Goal: Task Accomplishment & Management: Manage account settings

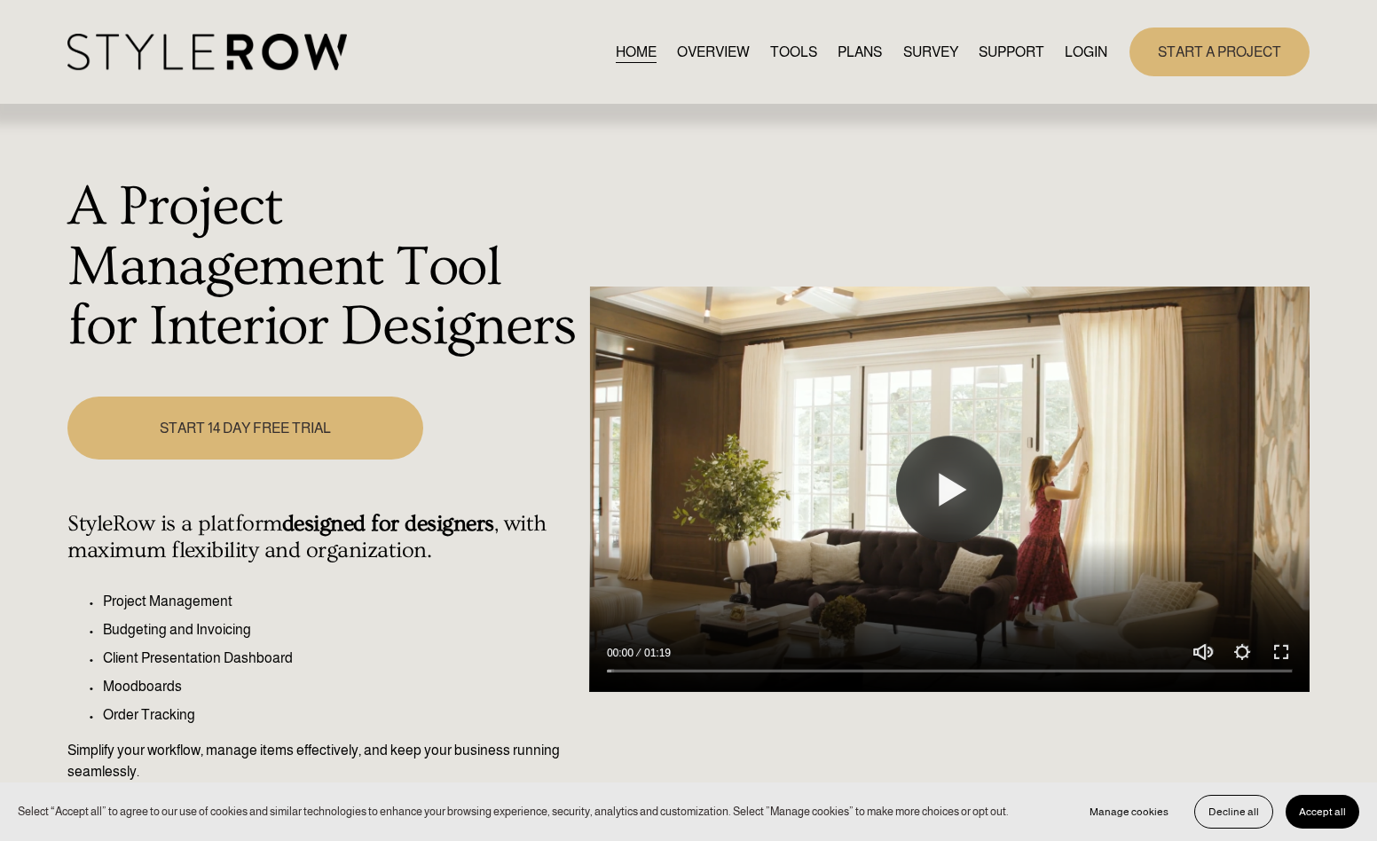
click at [1078, 56] on link "LOGIN" at bounding box center [1085, 52] width 43 height 24
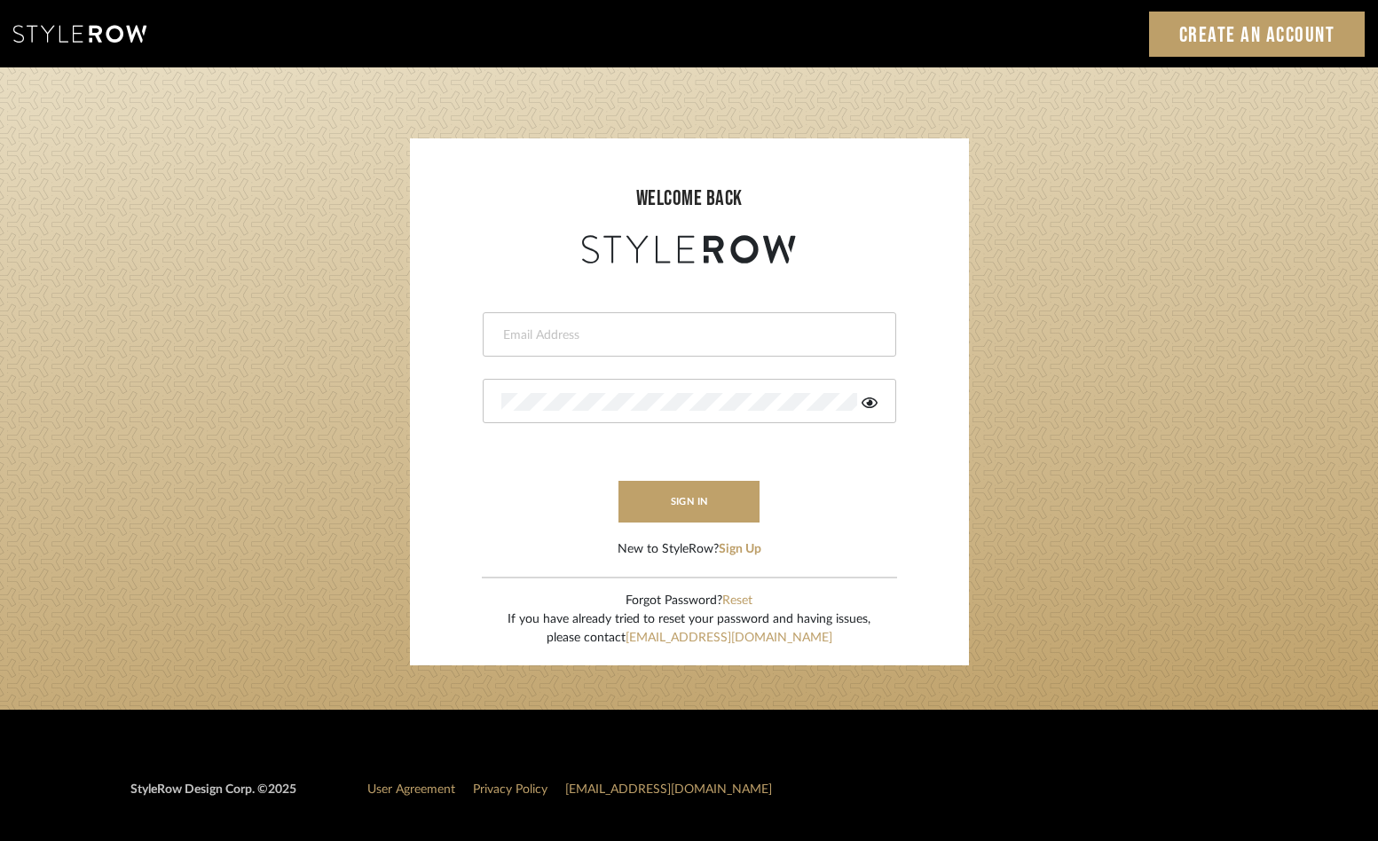
type input "[PERSON_NAME][EMAIL_ADDRESS][DOMAIN_NAME]"
click at [630, 336] on input "[PERSON_NAME][EMAIL_ADDRESS][DOMAIN_NAME]" at bounding box center [687, 335] width 372 height 18
click at [695, 514] on button "sign in" at bounding box center [689, 502] width 142 height 42
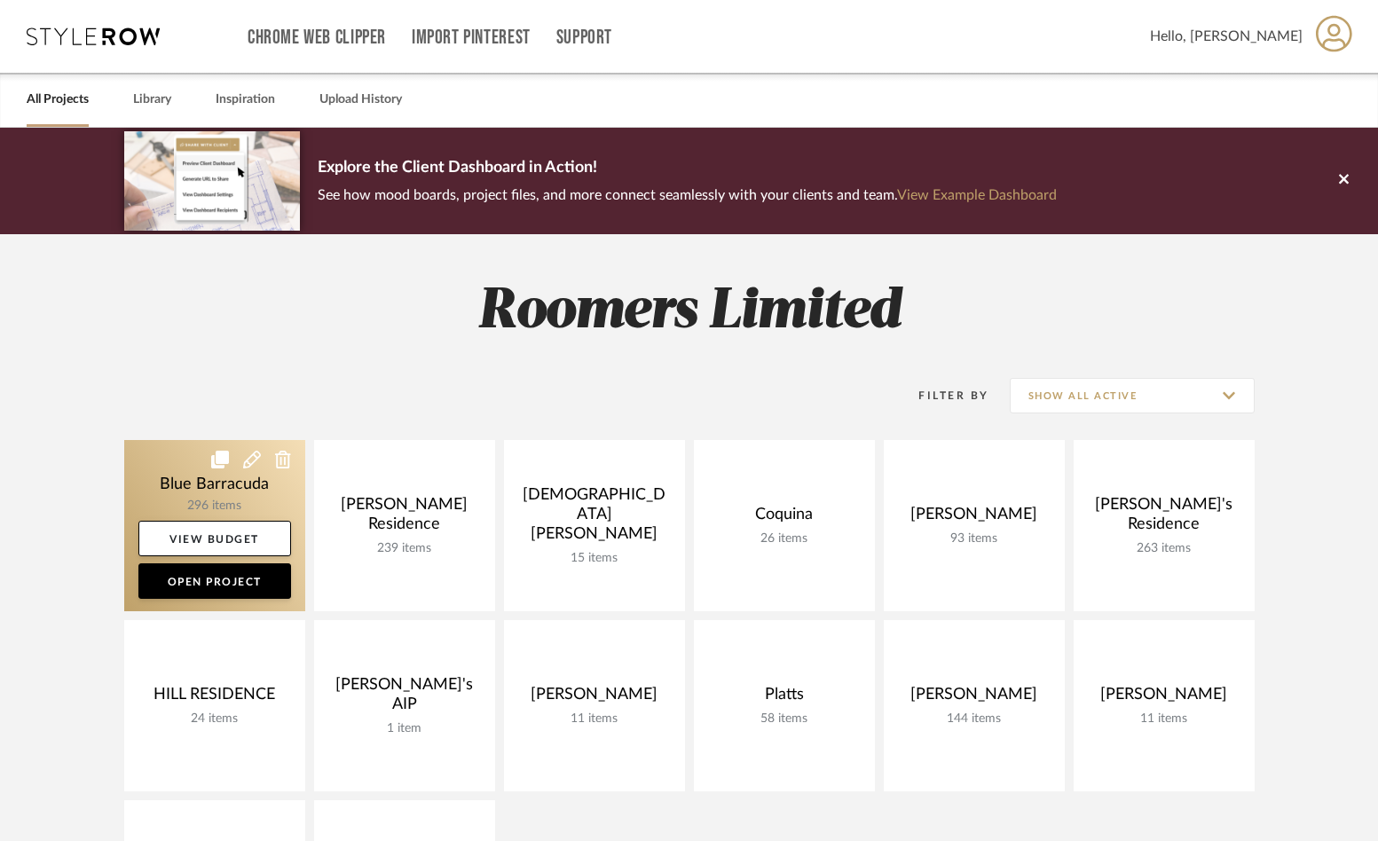
click at [145, 479] on link at bounding box center [214, 525] width 181 height 171
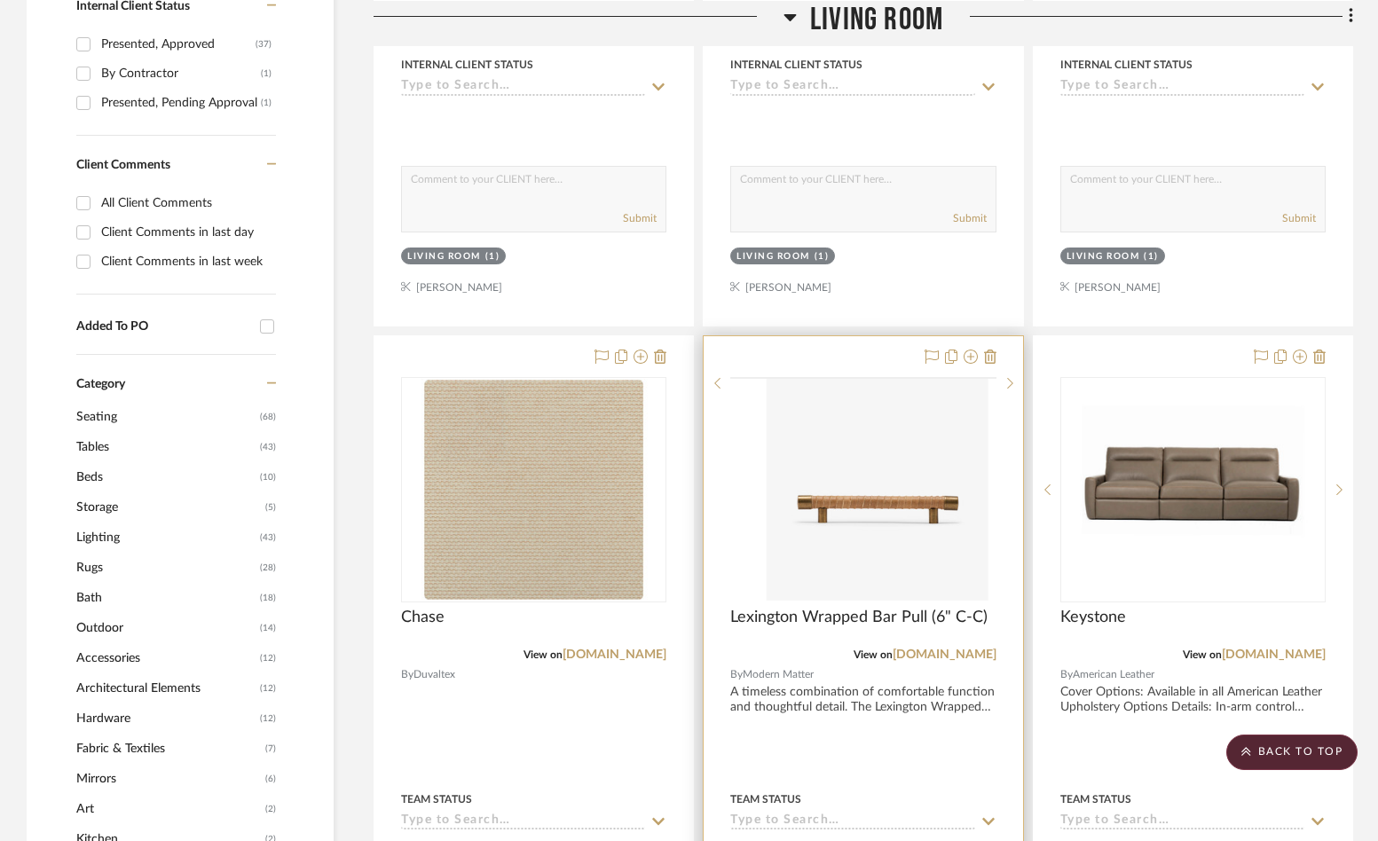
scroll to position [1153, 0]
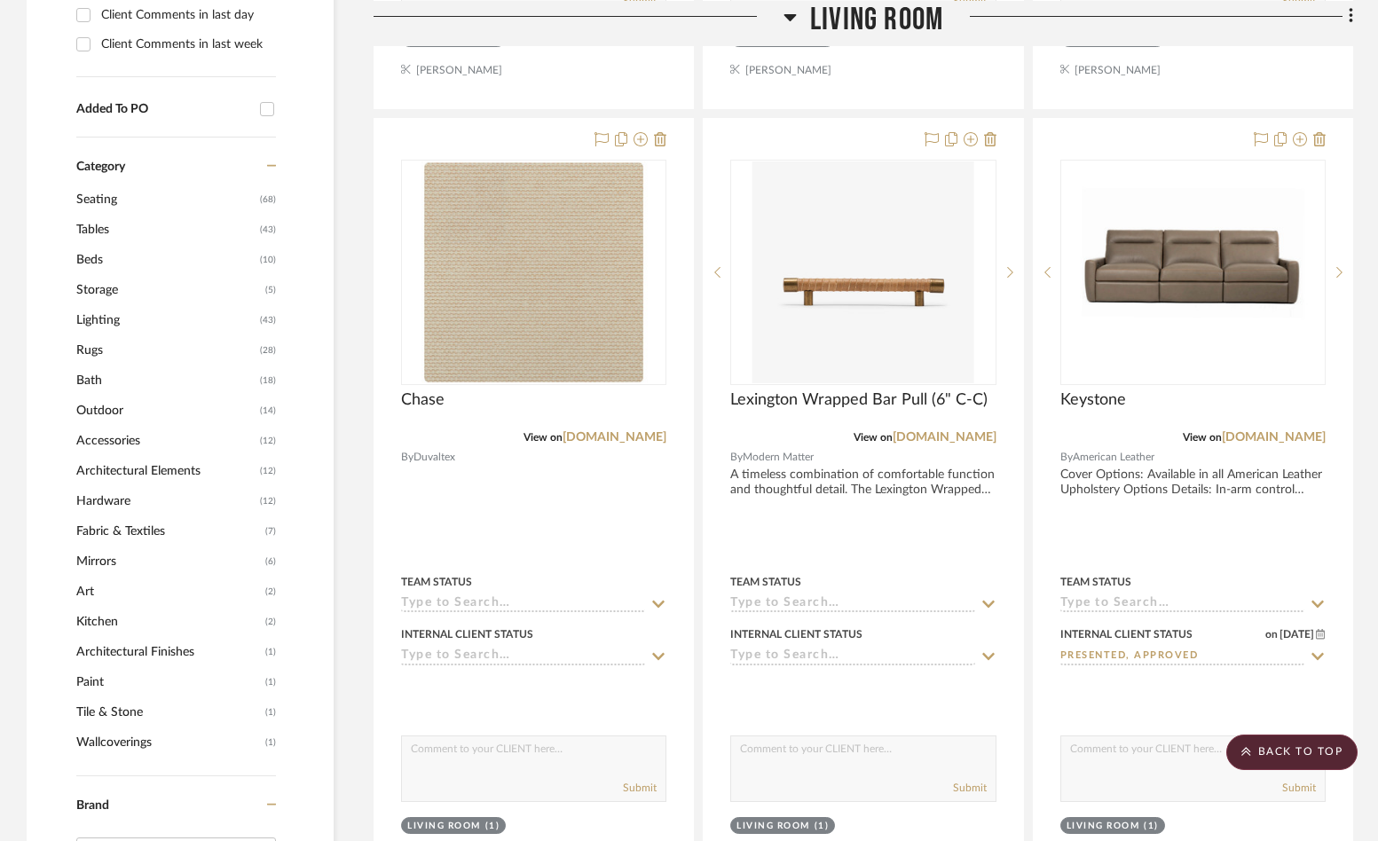
click at [790, 9] on icon at bounding box center [789, 15] width 13 height 21
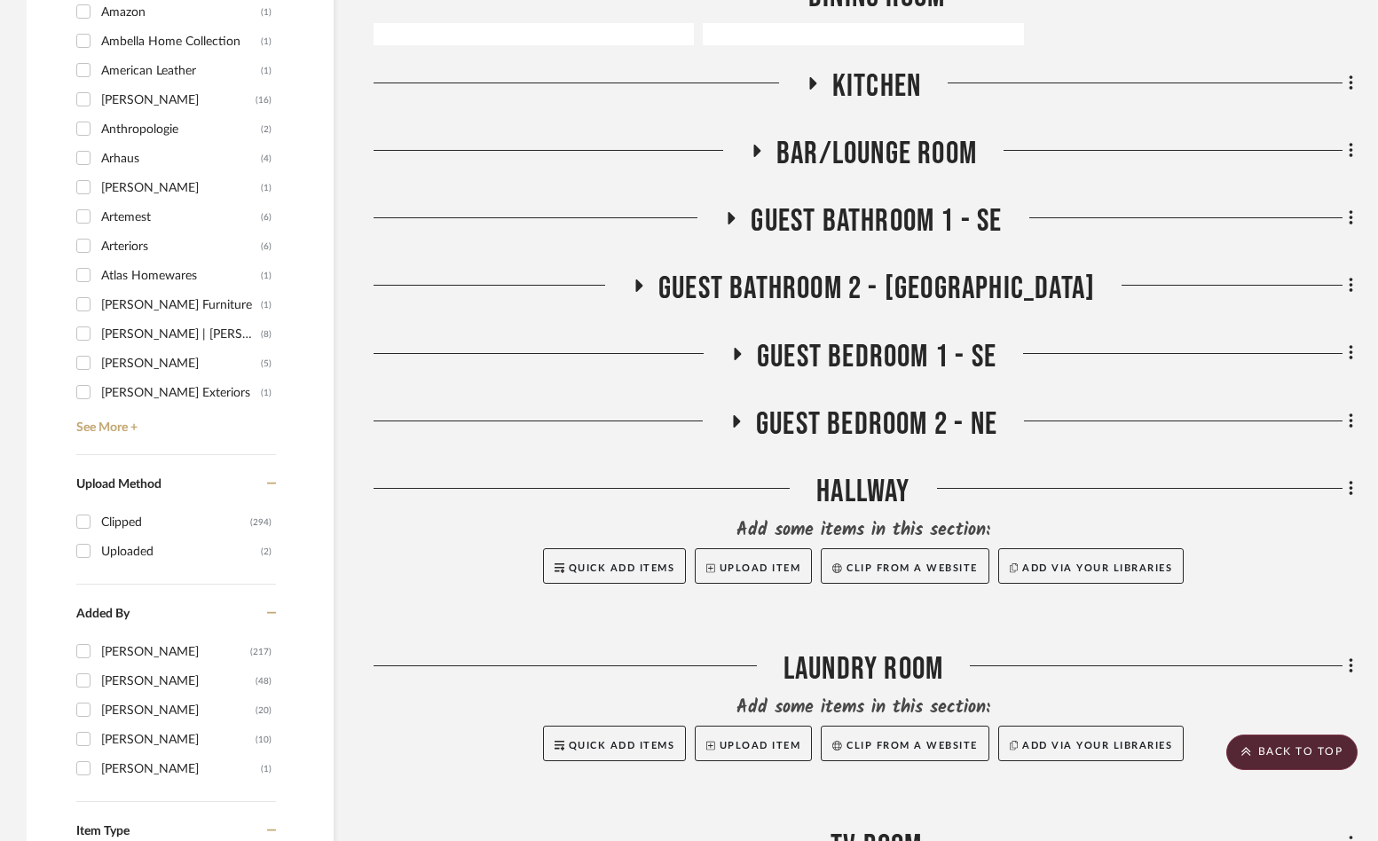
scroll to position [2040, 0]
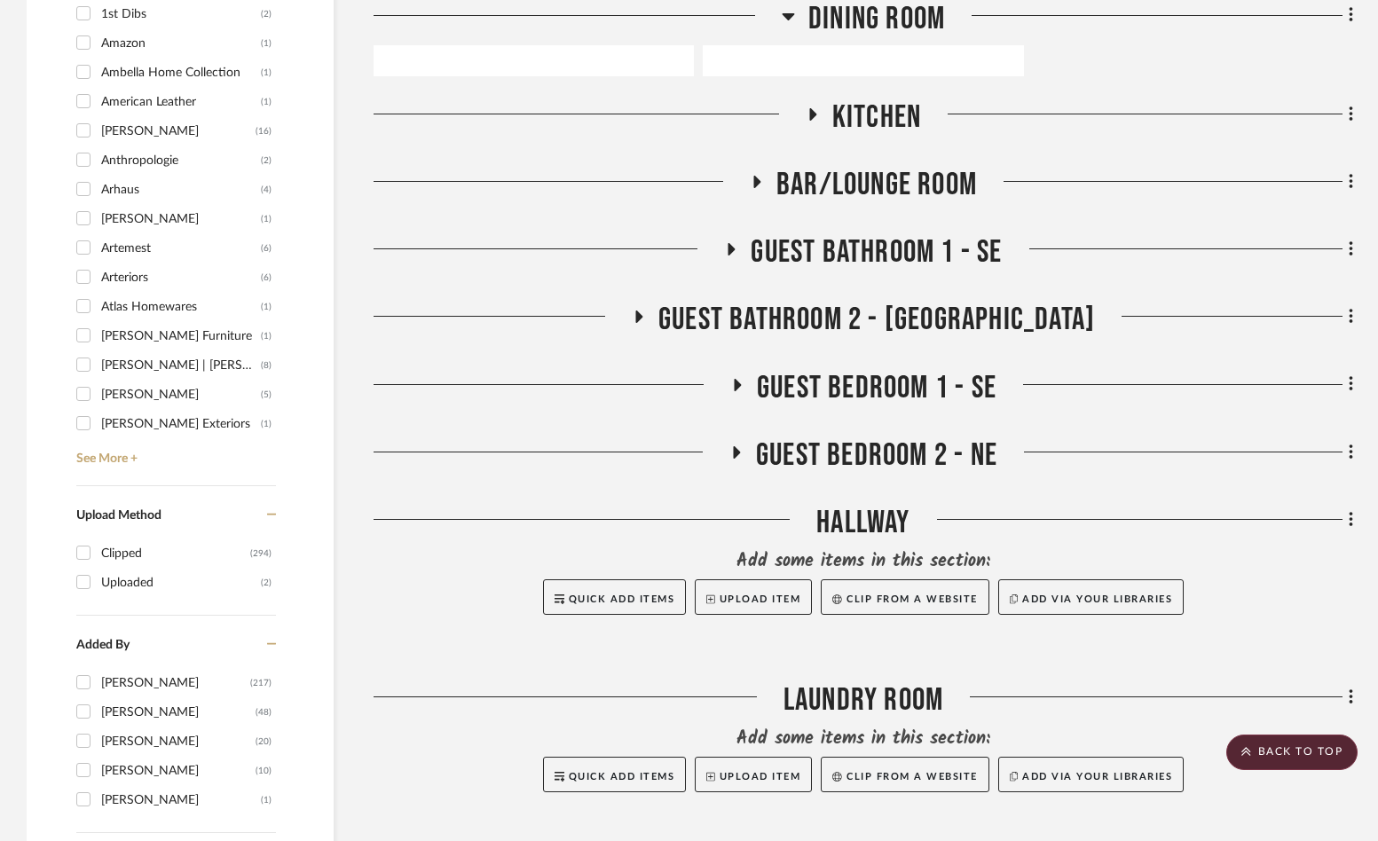
click at [779, 175] on span "Bar/Lounge Room" at bounding box center [876, 185] width 200 height 38
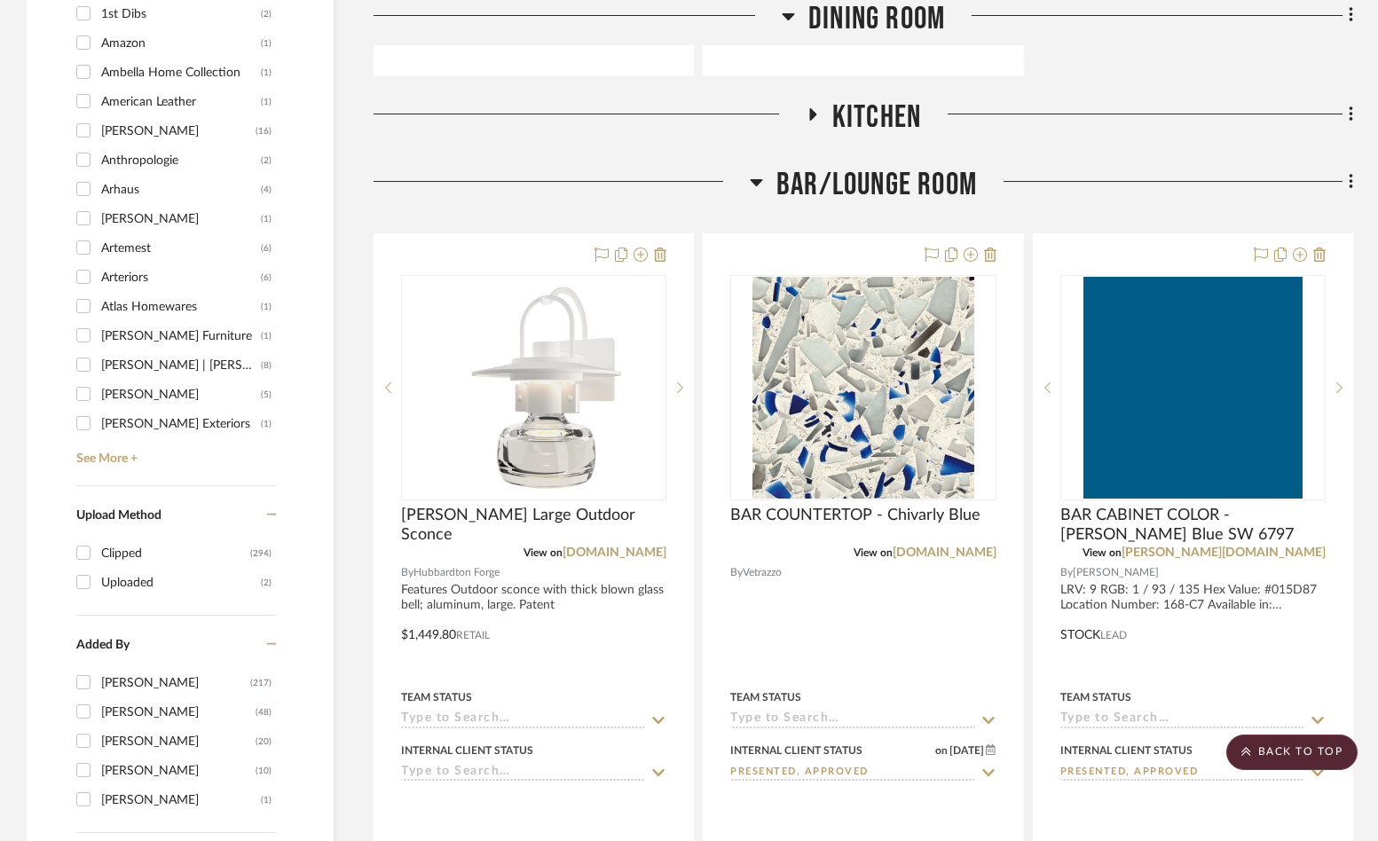
click at [762, 184] on icon at bounding box center [756, 181] width 13 height 21
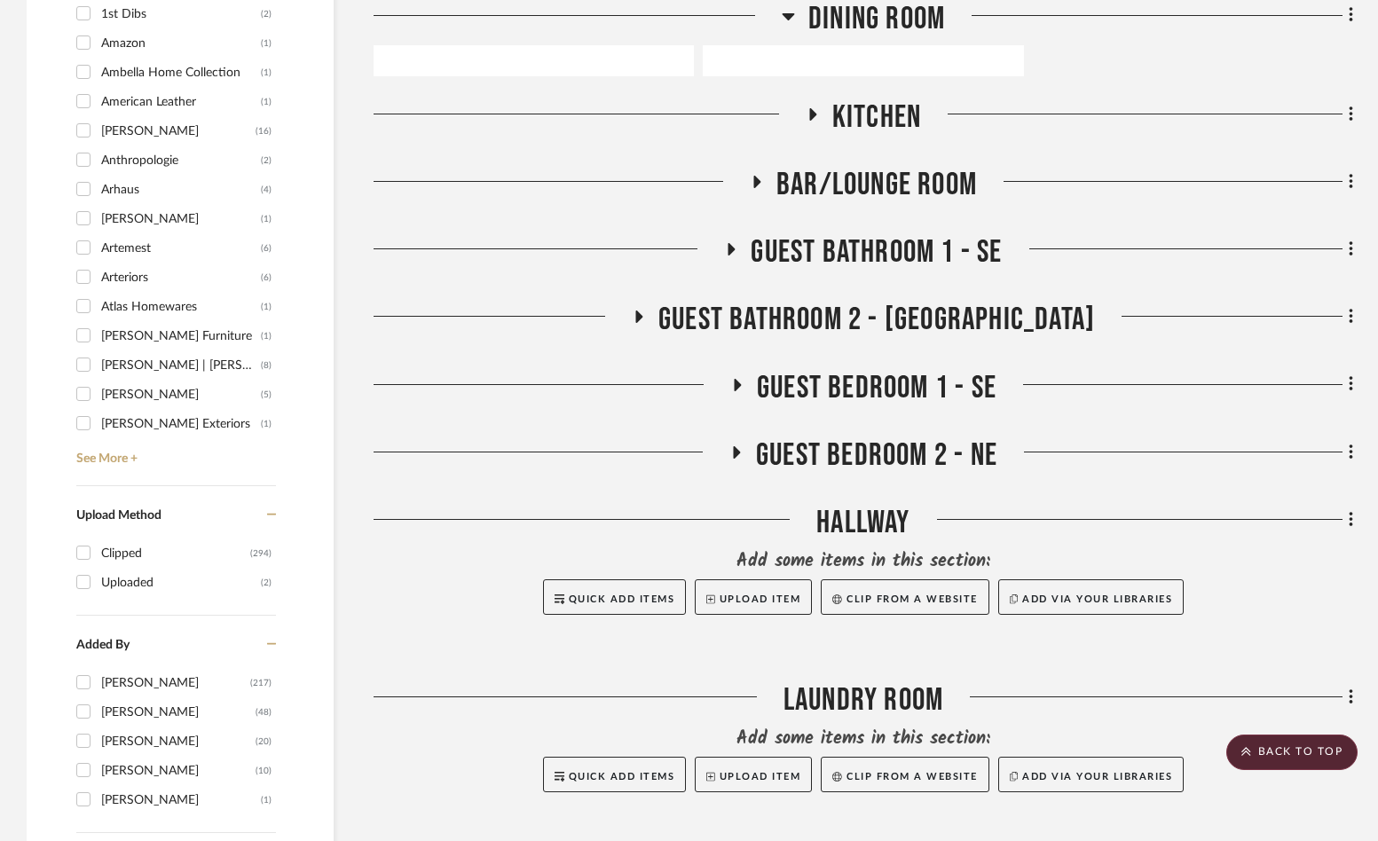
click at [739, 302] on h3 "Guest Bathroom 2 - NE" at bounding box center [863, 320] width 463 height 38
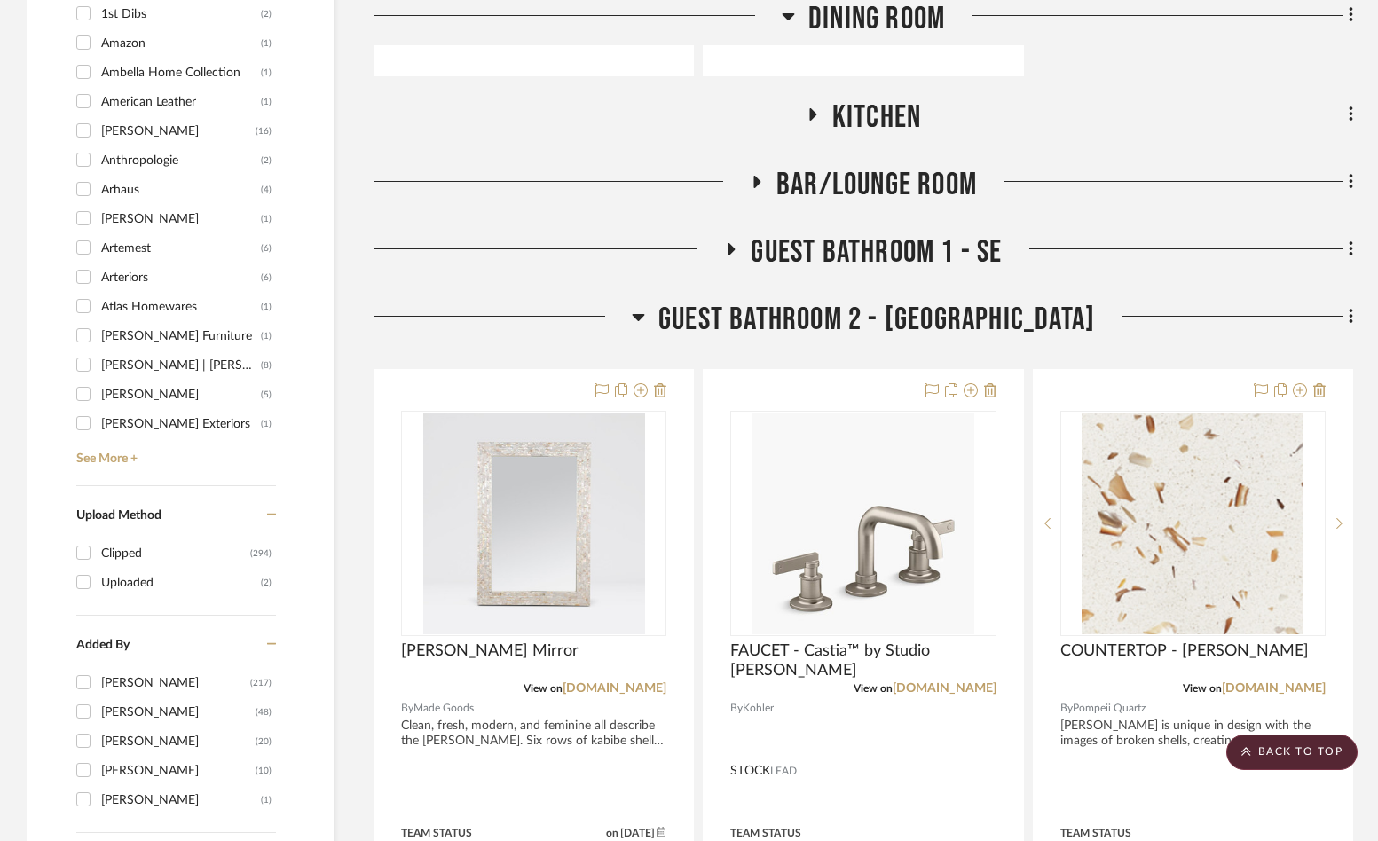
click at [736, 313] on h3 "Guest Bathroom 2 - NE" at bounding box center [863, 320] width 463 height 38
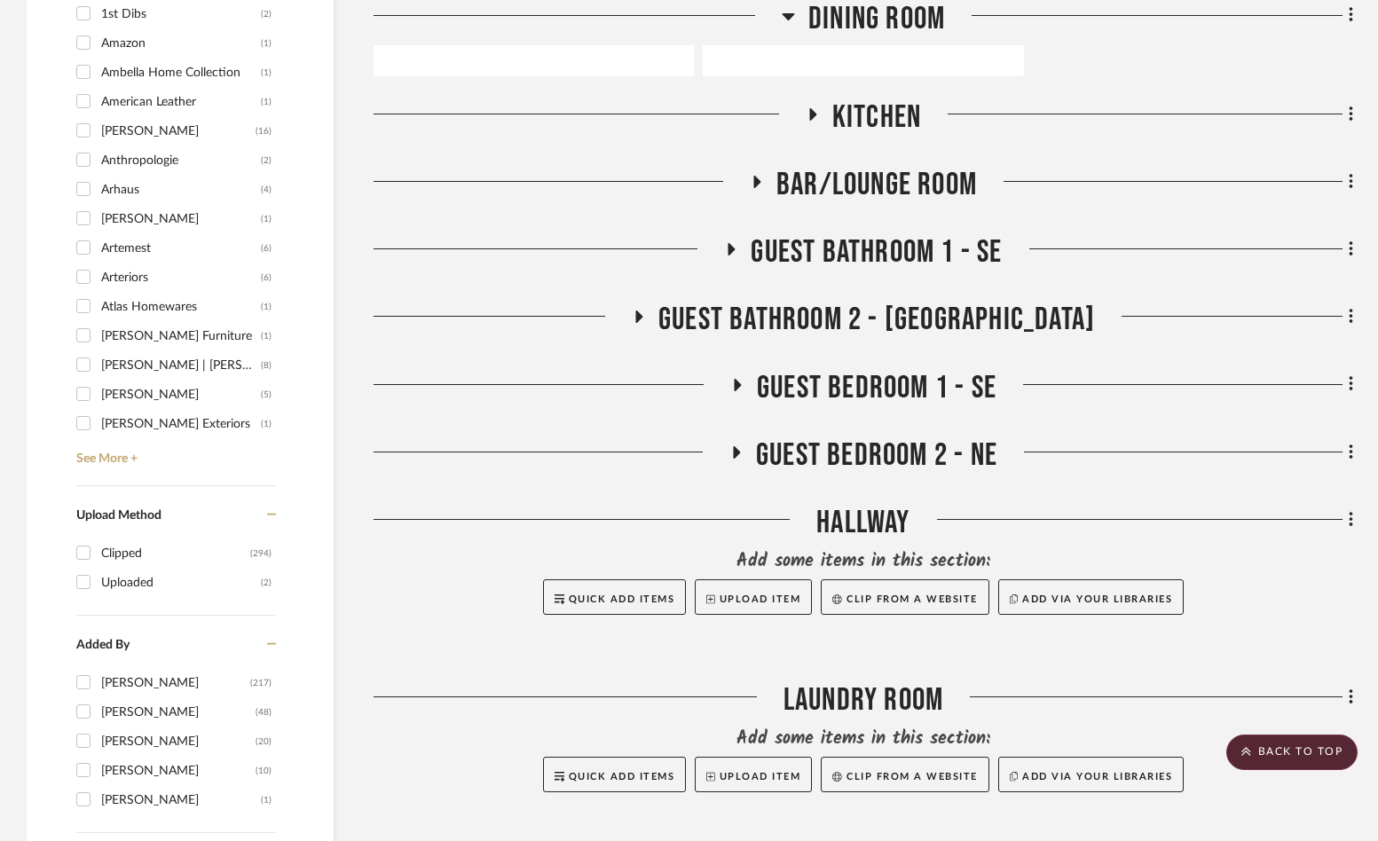
click at [738, 240] on h3 "Guest Bathroom 1 - SE" at bounding box center [863, 252] width 278 height 38
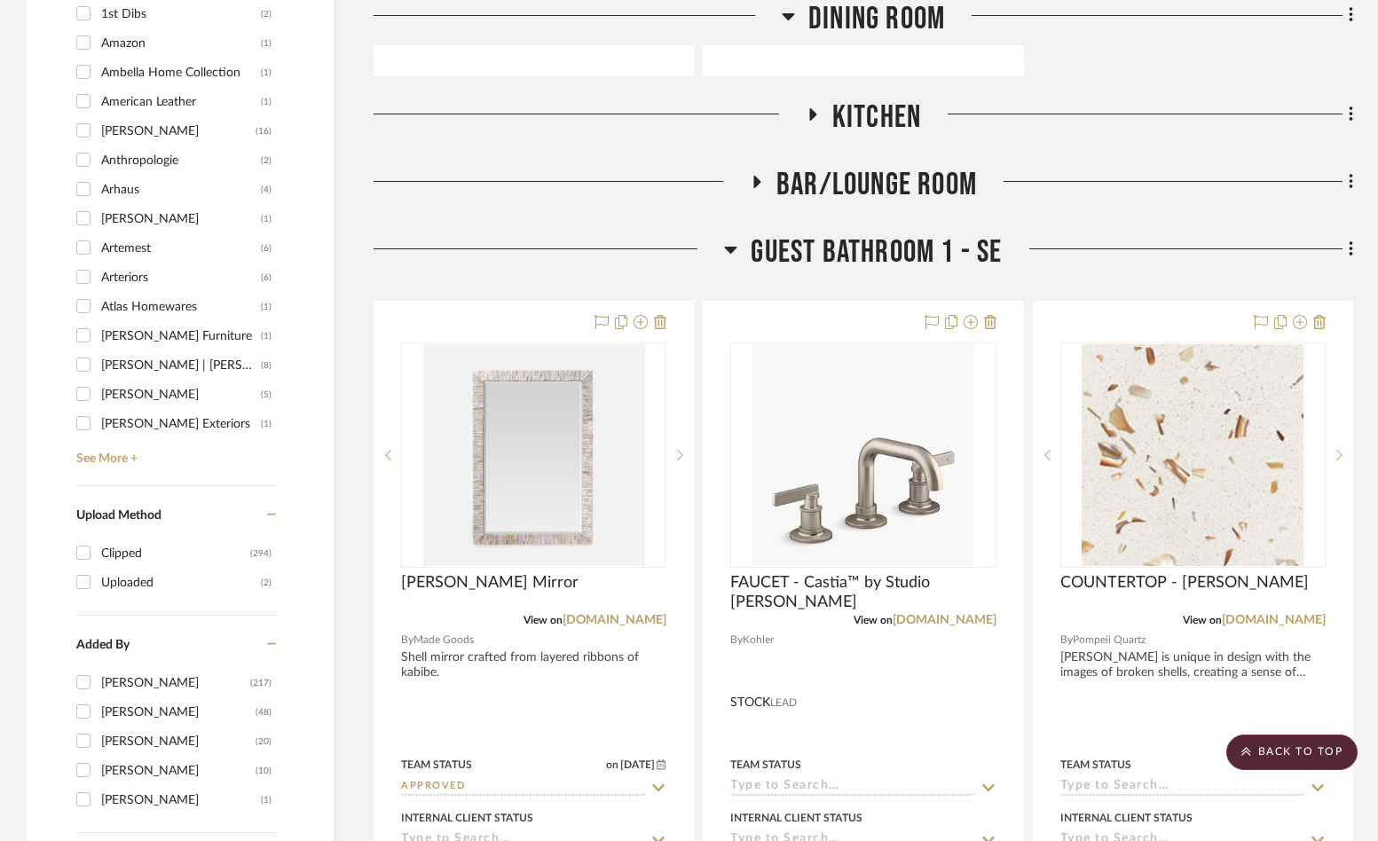
click at [738, 240] on h3 "Guest Bathroom 1 - SE" at bounding box center [863, 252] width 278 height 38
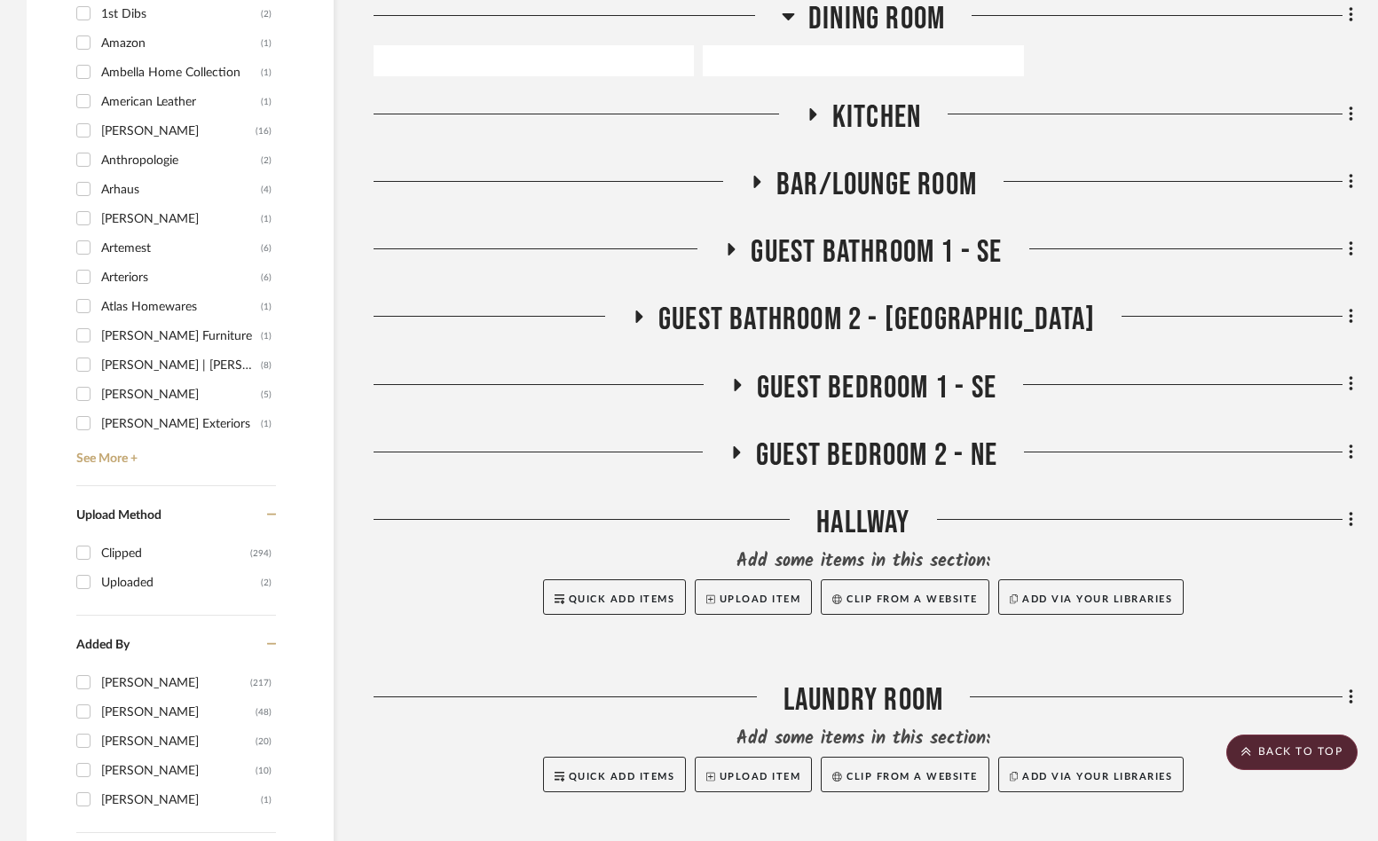
click at [740, 397] on fa-icon at bounding box center [736, 391] width 13 height 26
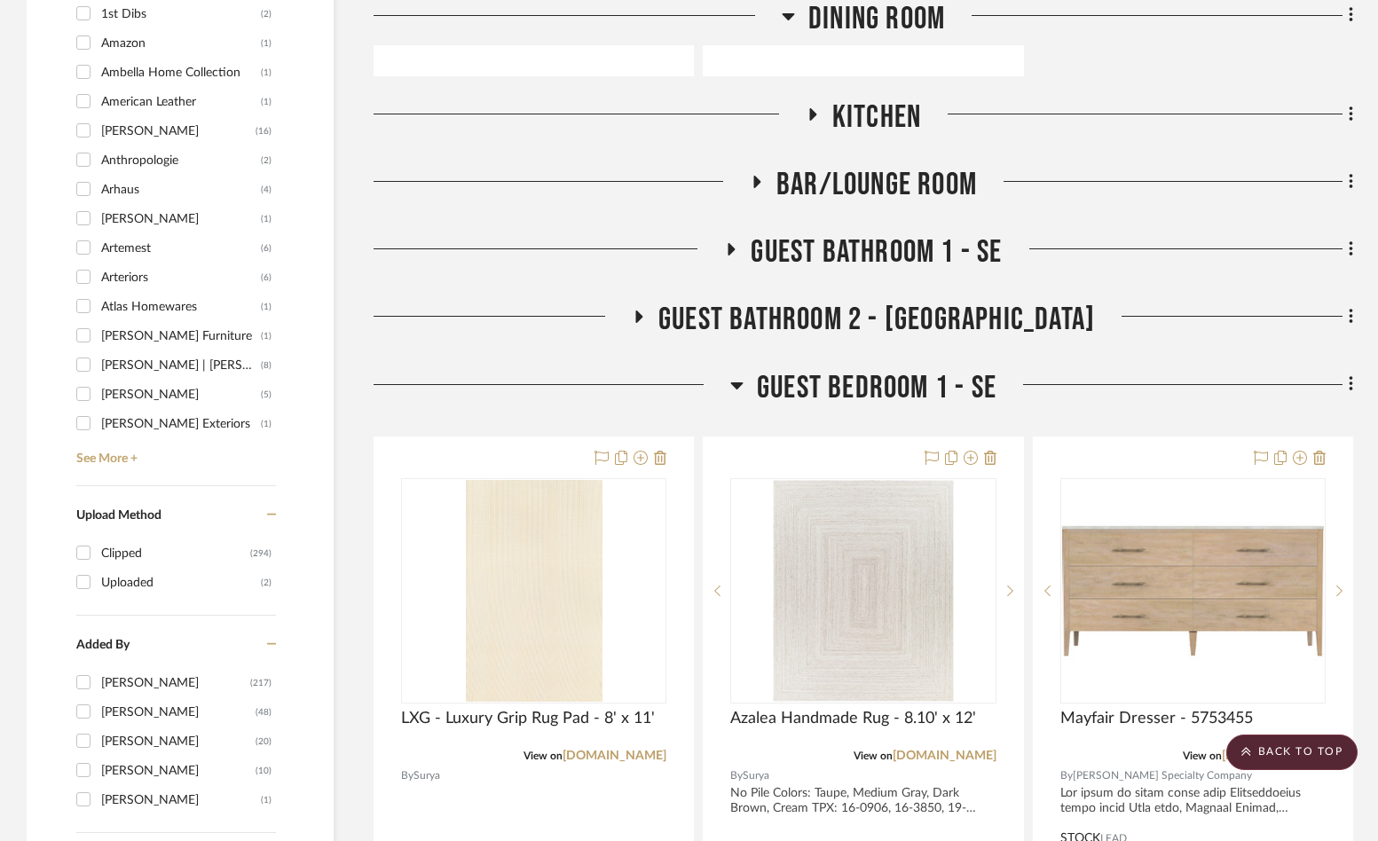
click at [737, 390] on icon at bounding box center [736, 384] width 13 height 21
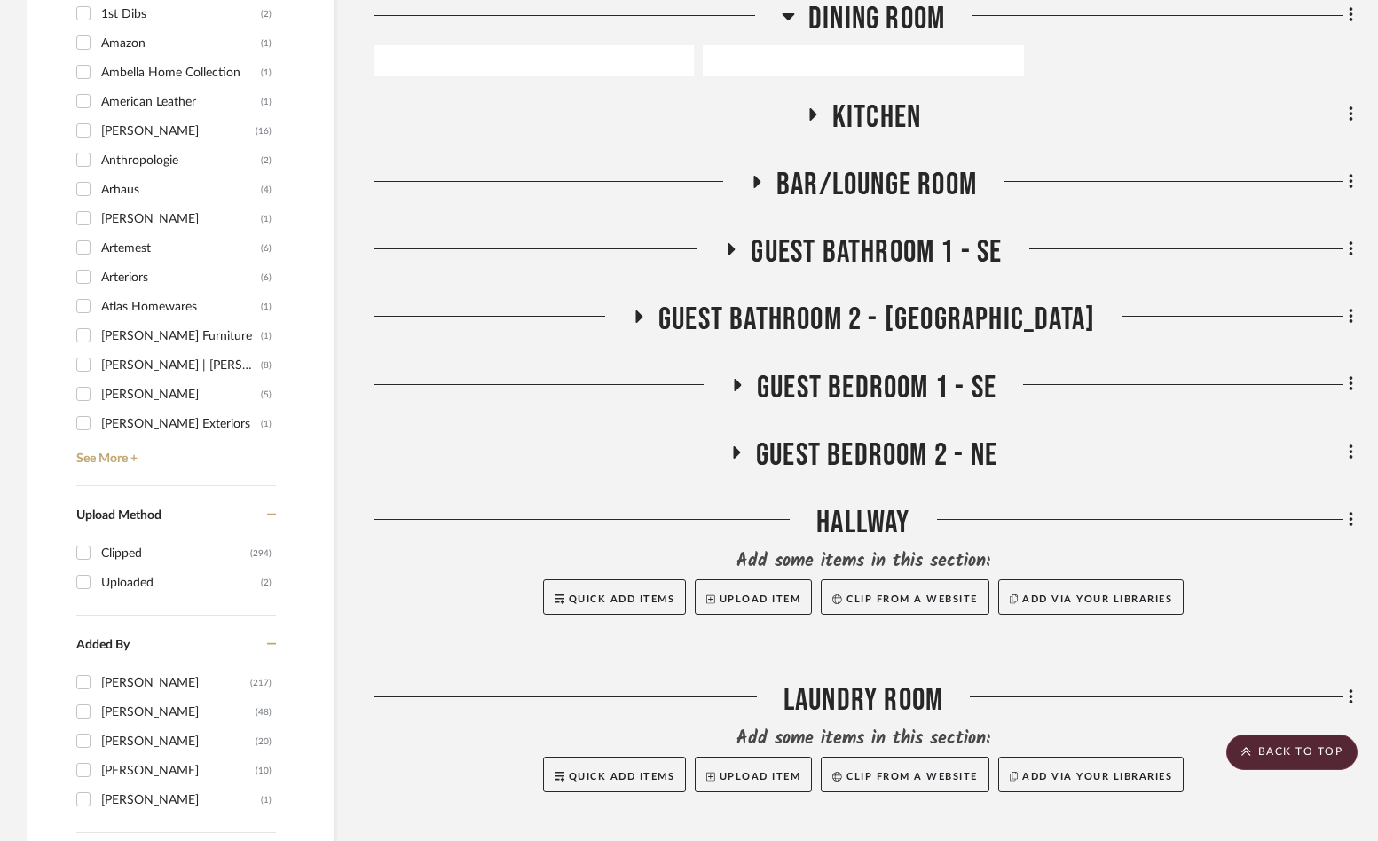
click at [742, 451] on icon at bounding box center [736, 451] width 21 height 13
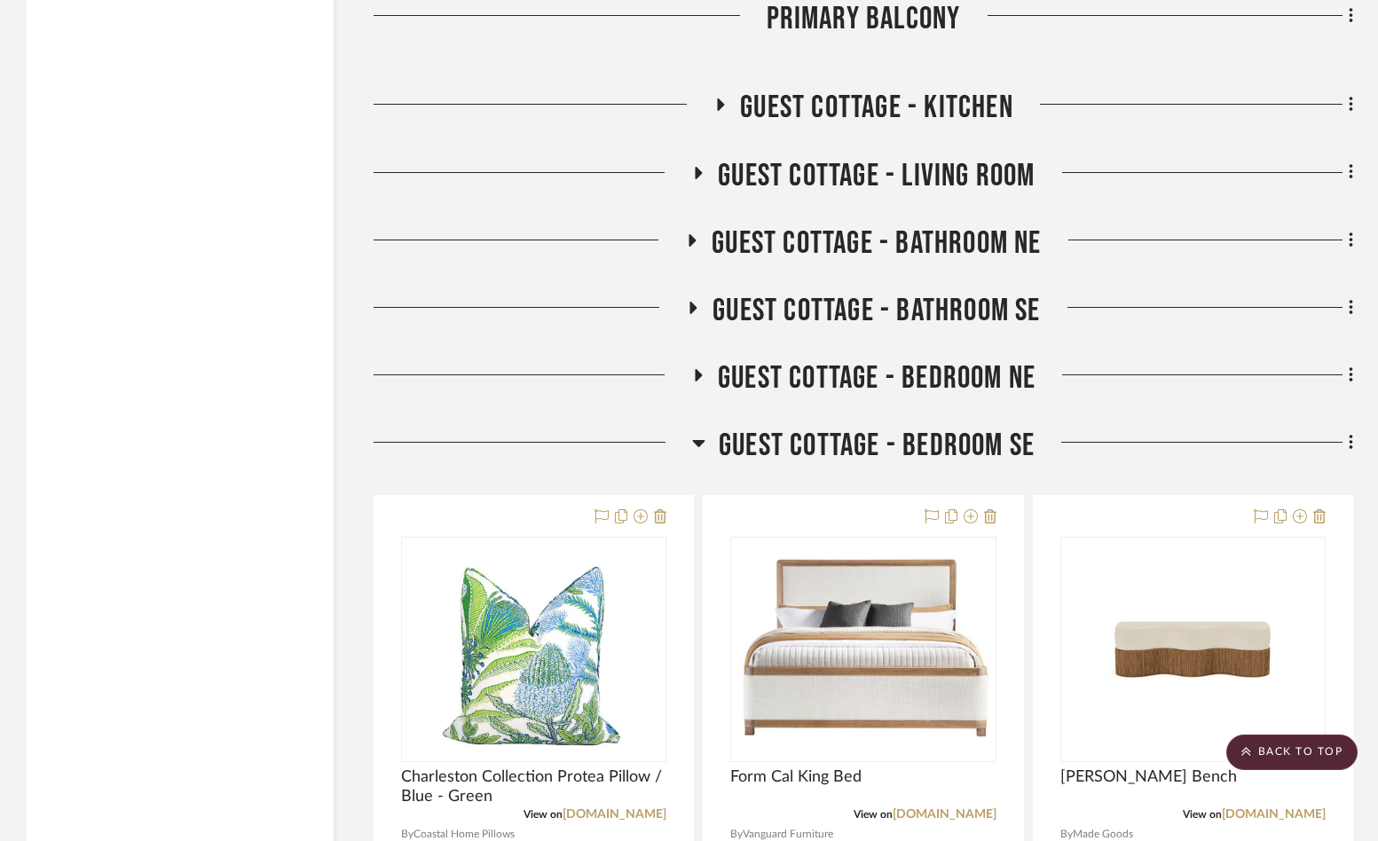
scroll to position [7719, 0]
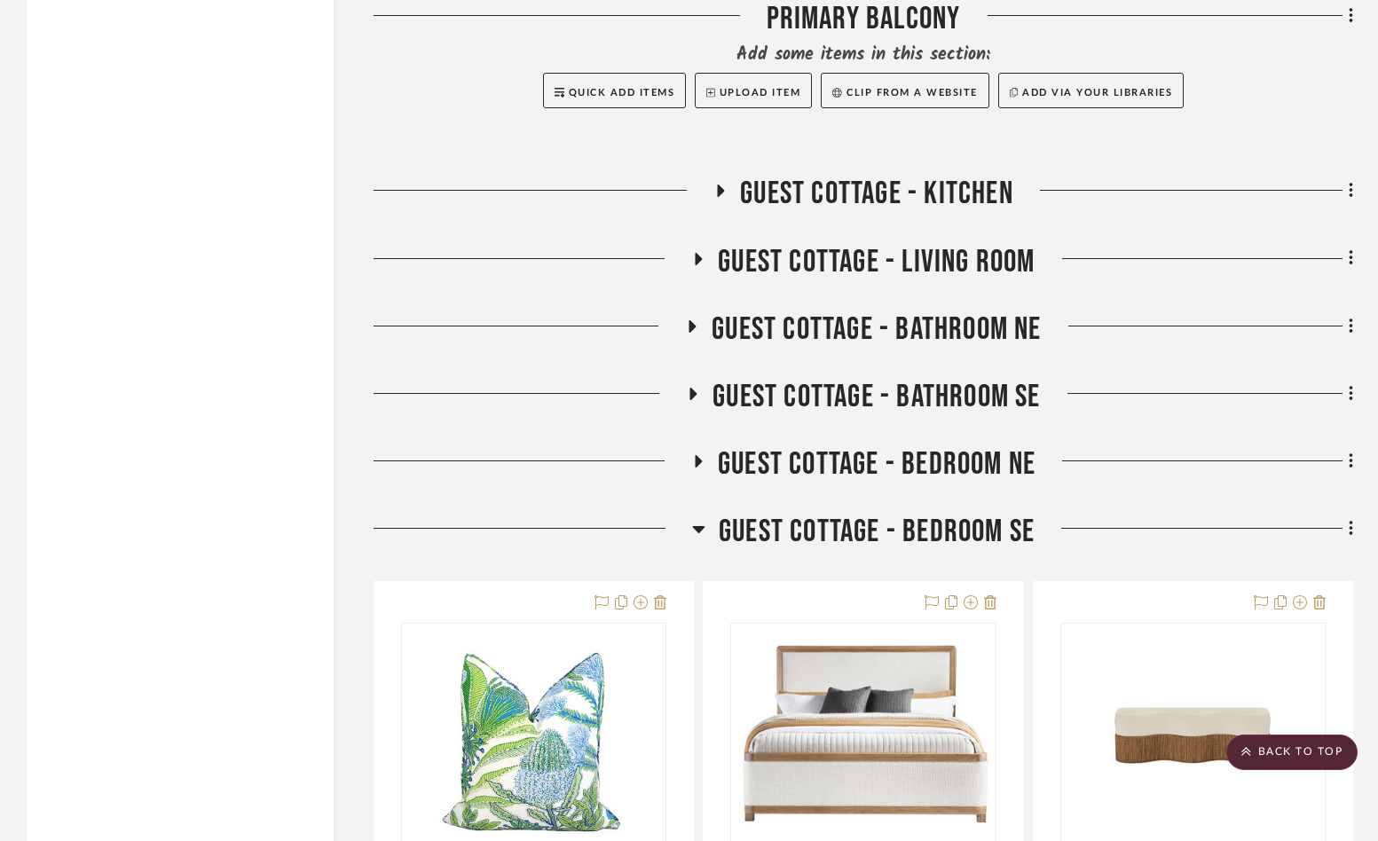
click at [710, 463] on h3 "Guest Cottage - Bedroom NE" at bounding box center [863, 464] width 344 height 38
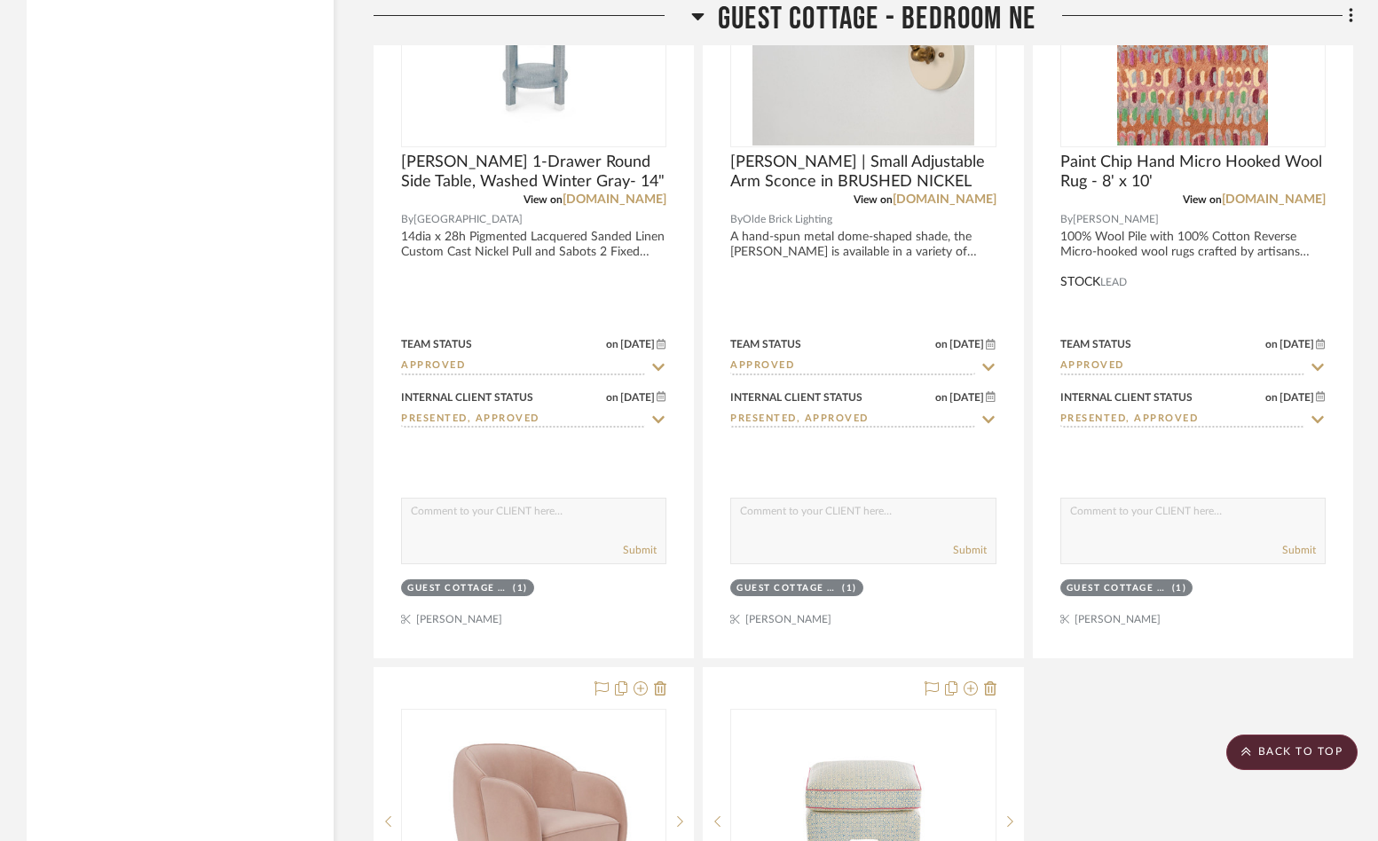
scroll to position [9760, 0]
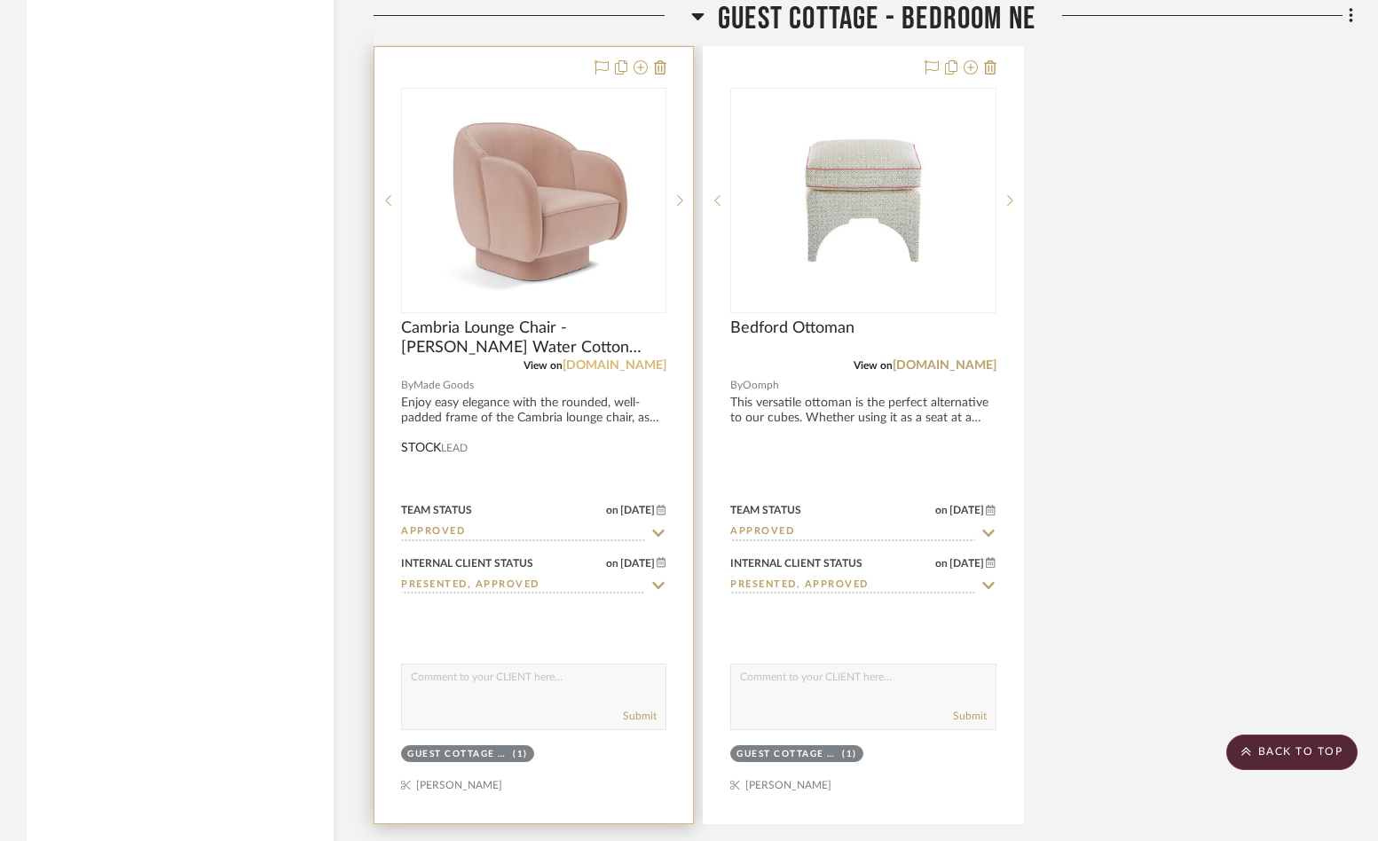
click at [600, 360] on link "madegoods.com" at bounding box center [614, 365] width 104 height 12
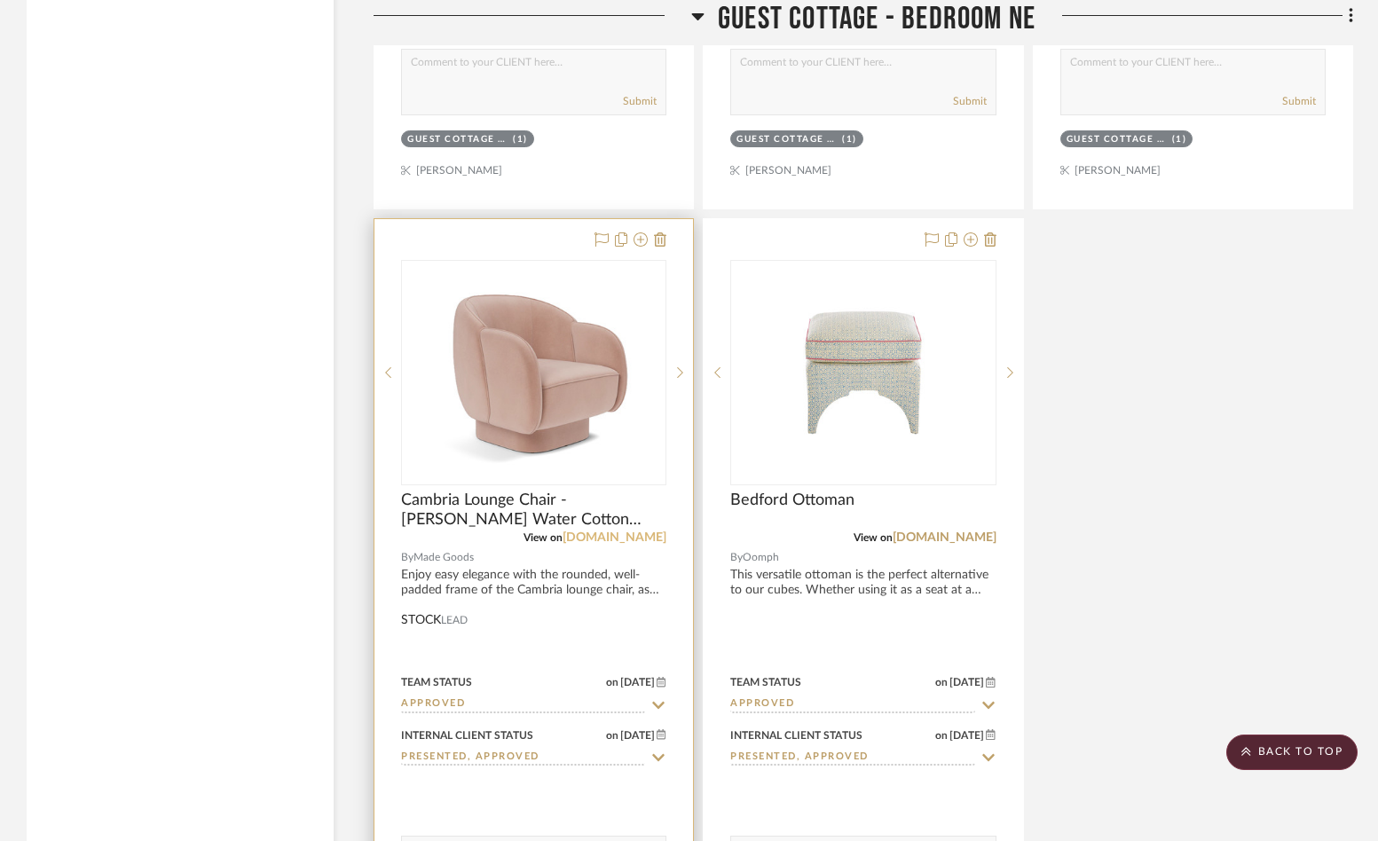
scroll to position [9582, 0]
